Goal: Information Seeking & Learning: Learn about a topic

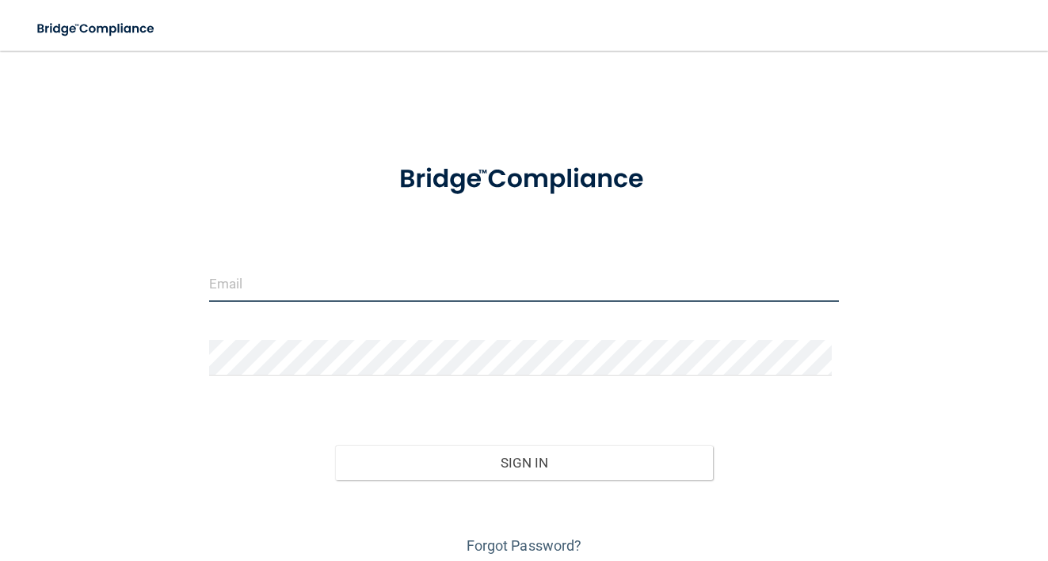
click at [256, 279] on input "email" at bounding box center [524, 284] width 631 height 36
type input "[PERSON_NAME][EMAIL_ADDRESS][PERSON_NAME][DOMAIN_NAME]"
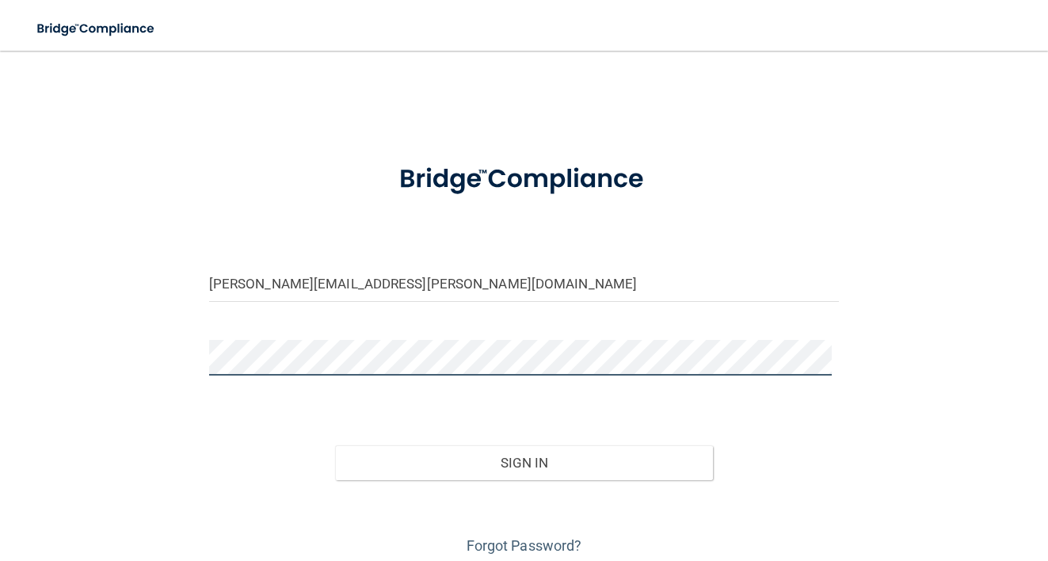
click at [335, 445] on button "Sign In" at bounding box center [524, 462] width 378 height 35
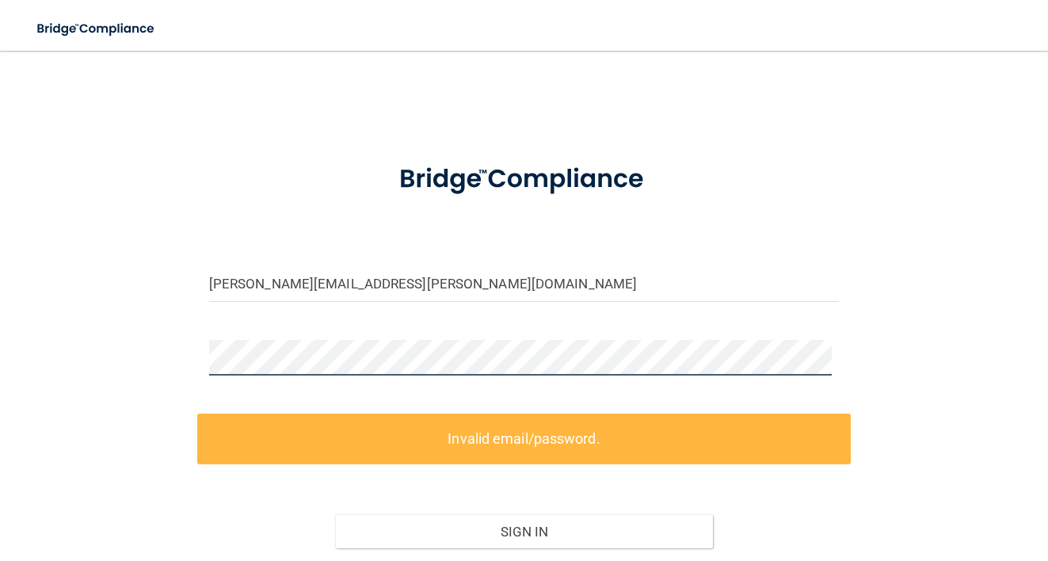
click at [248, 403] on form "[PERSON_NAME][EMAIL_ADDRESS][PERSON_NAME][DOMAIN_NAME] Invalid email/password. …" at bounding box center [524, 387] width 631 height 482
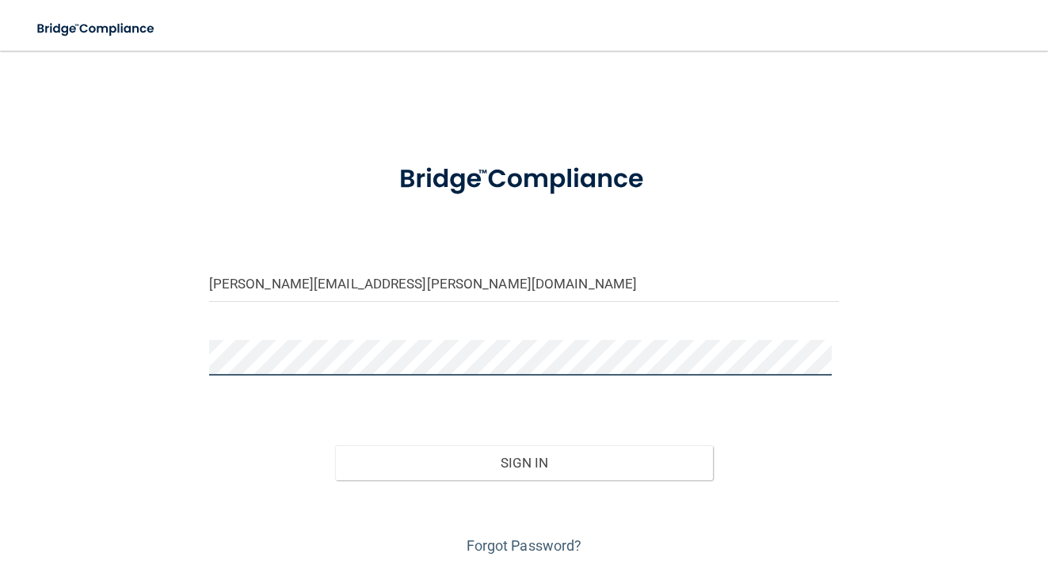
click at [335, 445] on button "Sign In" at bounding box center [524, 462] width 378 height 35
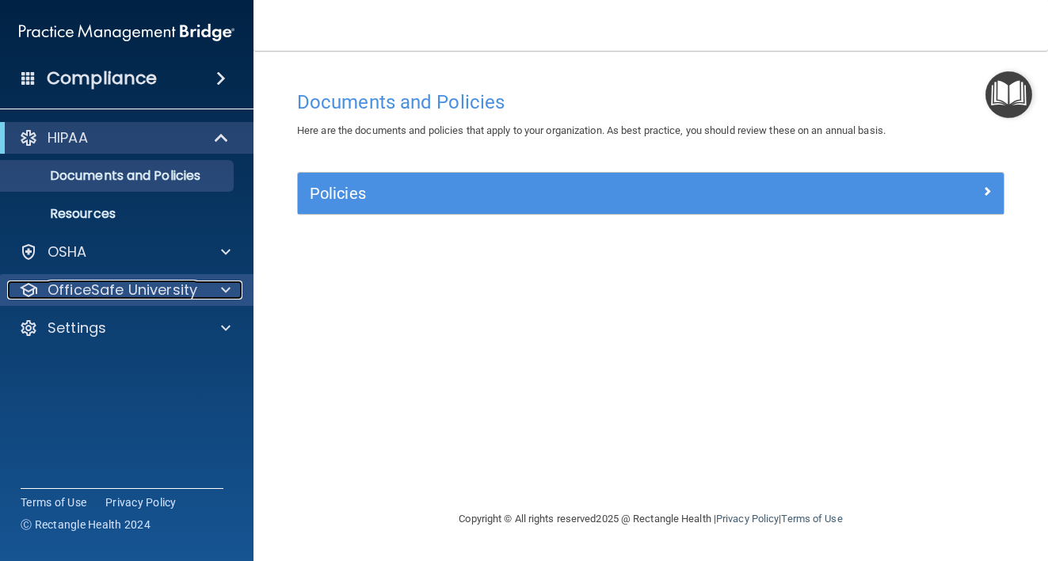
click at [230, 281] on span at bounding box center [226, 289] width 10 height 19
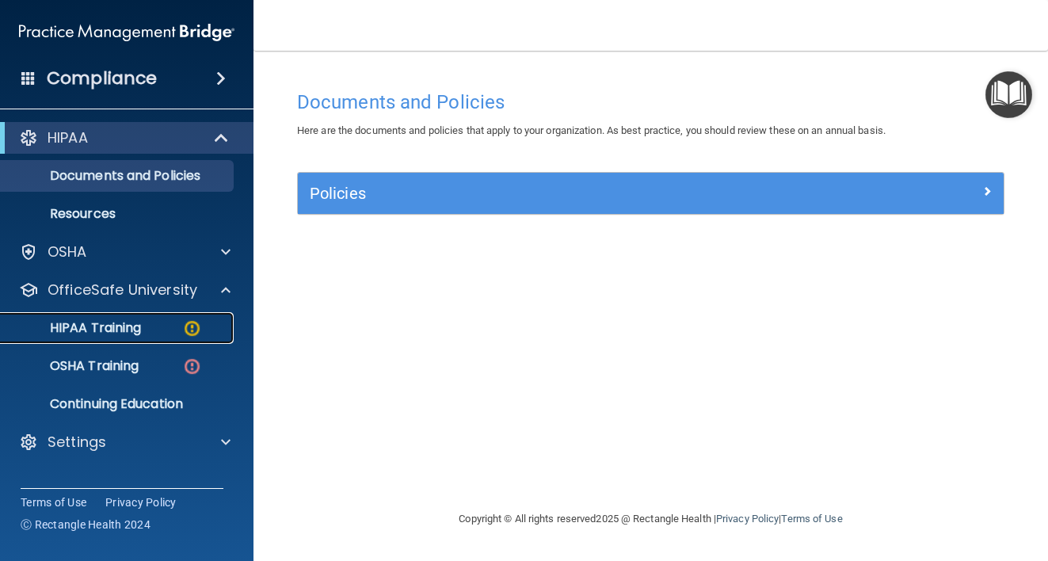
click at [135, 331] on p "HIPAA Training" at bounding box center [75, 328] width 131 height 16
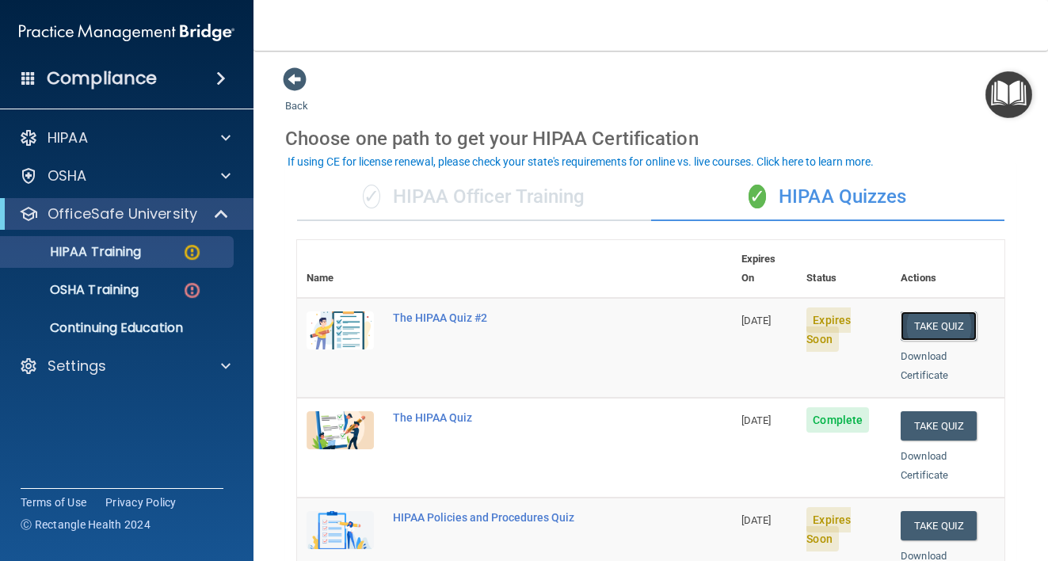
click at [934, 311] on button "Take Quiz" at bounding box center [939, 325] width 76 height 29
